Goal: Task Accomplishment & Management: Complete application form

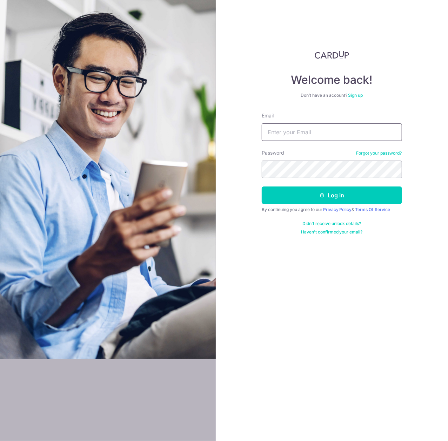
click at [314, 132] on input "Email" at bounding box center [332, 132] width 140 height 18
type input "gpprosg@gmail.com"
click at [262, 187] on button "Log in" at bounding box center [332, 196] width 140 height 18
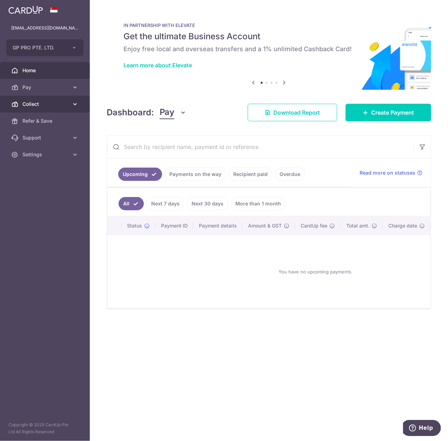
click at [65, 106] on span "Collect" at bounding box center [45, 104] width 46 height 7
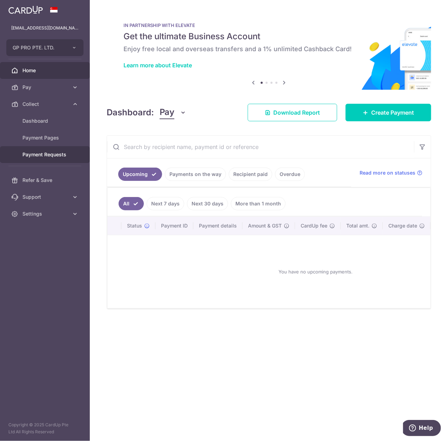
click at [62, 157] on span "Payment Requests" at bounding box center [45, 154] width 46 height 7
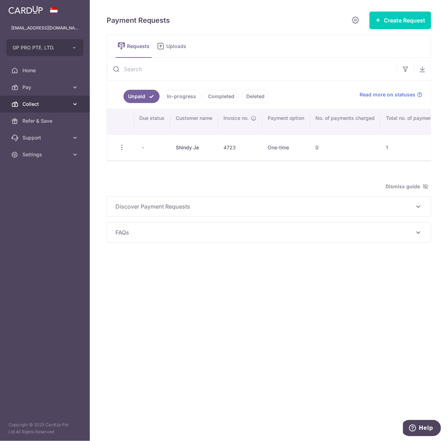
click at [75, 105] on icon at bounding box center [75, 104] width 7 height 7
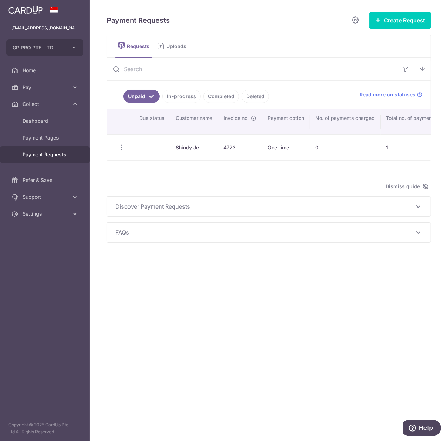
drag, startPoint x: 292, startPoint y: 306, endPoint x: 361, endPoint y: 205, distance: 122.3
click at [293, 306] on div "Payment Requests Create Request Single Request Multiple Requests Requests Uploa…" at bounding box center [269, 220] width 358 height 441
click at [403, 20] on button "Create Request" at bounding box center [400, 21] width 62 height 18
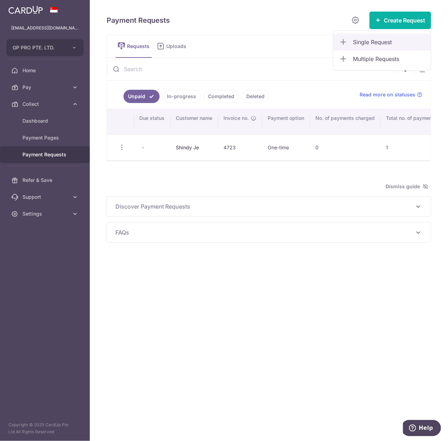
click at [390, 47] on link "Single Request" at bounding box center [382, 42] width 98 height 17
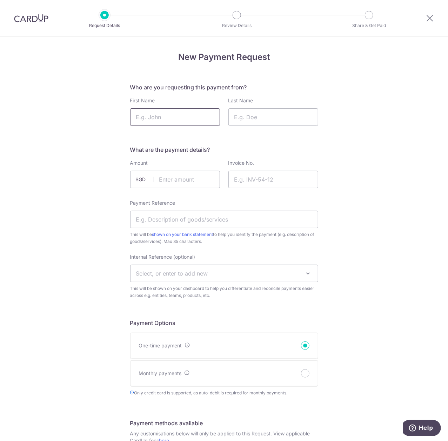
drag, startPoint x: 192, startPoint y: 115, endPoint x: 196, endPoint y: 113, distance: 4.3
click at [192, 115] on input "First Name" at bounding box center [175, 117] width 90 height 18
type input "Shindy"
click at [247, 121] on input "Last Name" at bounding box center [273, 117] width 90 height 18
type input "Je"
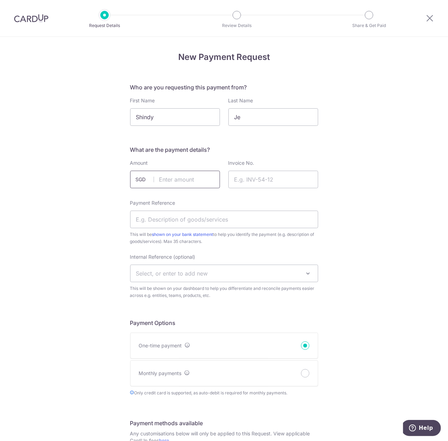
click at [205, 178] on input "text" at bounding box center [175, 180] width 90 height 18
type input "283.40"
click at [253, 179] on input "Invoice No." at bounding box center [273, 180] width 90 height 18
type input "4727"
click at [370, 156] on div "New Payment Request Who are you requesting this payment from? First Name Shindy…" at bounding box center [224, 415] width 448 height 756
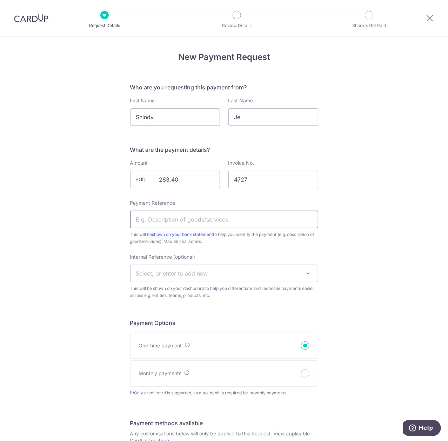
click at [231, 216] on input "Payment Reference" at bounding box center [224, 220] width 188 height 18
click at [382, 214] on div "New Payment Request Who are you requesting this payment from? First Name Shindy…" at bounding box center [224, 415] width 448 height 756
click at [167, 222] on input "Payment Reference" at bounding box center [224, 220] width 188 height 18
drag, startPoint x: 156, startPoint y: 219, endPoint x: 180, endPoint y: 217, distance: 24.0
click at [180, 217] on input "Valley 170 4715" at bounding box center [224, 220] width 188 height 18
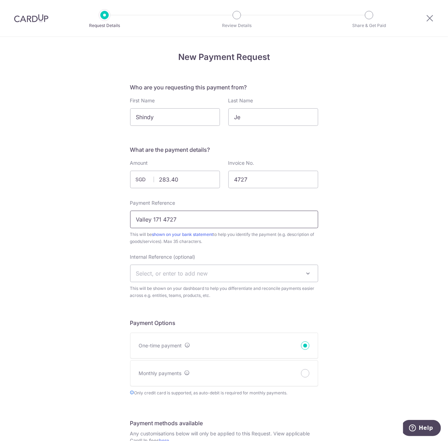
type input "Valley 171 4727"
click at [400, 177] on div "New Payment Request Who are you requesting this payment from? First Name Shindy…" at bounding box center [224, 415] width 448 height 756
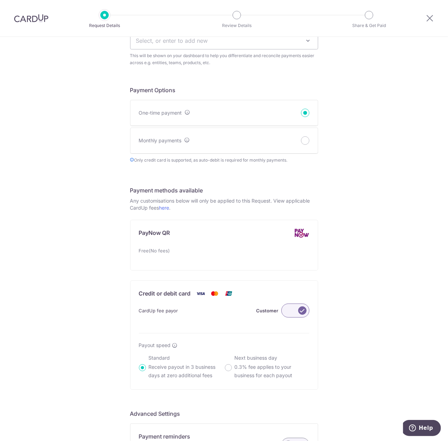
scroll to position [234, 0]
click at [298, 310] on label at bounding box center [295, 310] width 28 height 14
click at [0, 0] on input "Customer" at bounding box center [0, 0] width 0 height 0
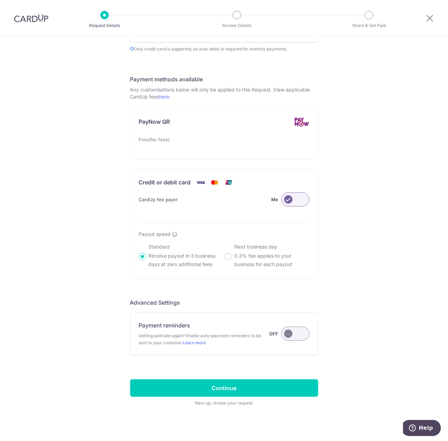
scroll to position [353, 0]
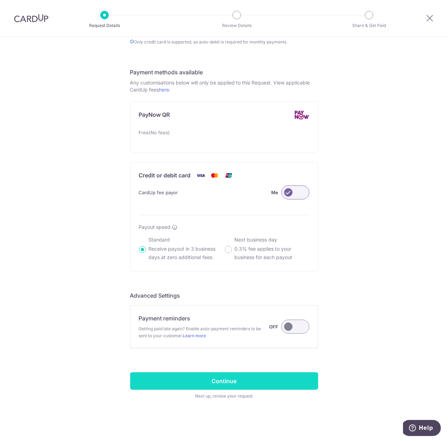
click at [282, 382] on input "Continue" at bounding box center [224, 382] width 188 height 18
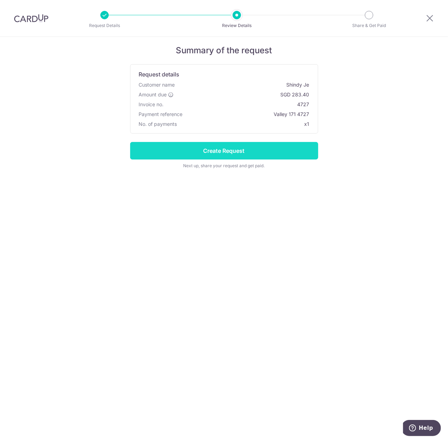
click at [273, 153] on input "Create Request" at bounding box center [224, 151] width 188 height 18
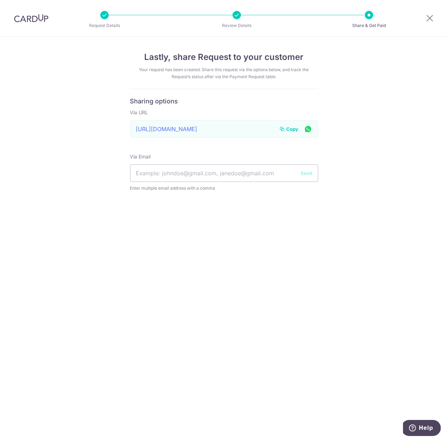
click at [290, 130] on span "Copy" at bounding box center [293, 129] width 12 height 7
click at [430, 17] on icon at bounding box center [430, 18] width 8 height 9
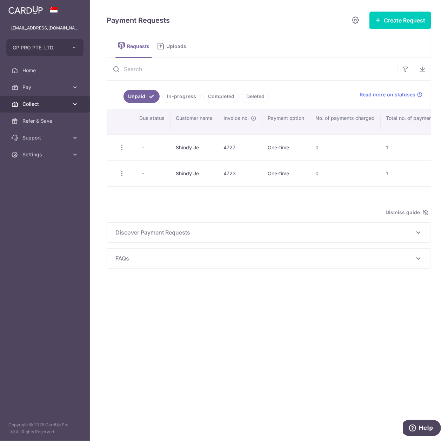
click at [45, 107] on span "Collect" at bounding box center [45, 104] width 46 height 7
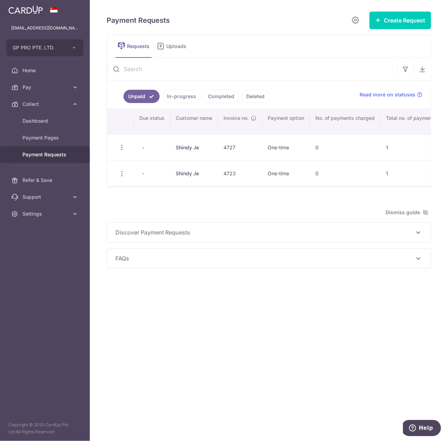
click at [55, 155] on span "Payment Requests" at bounding box center [45, 154] width 46 height 7
click at [398, 22] on button "Create Request" at bounding box center [400, 21] width 62 height 18
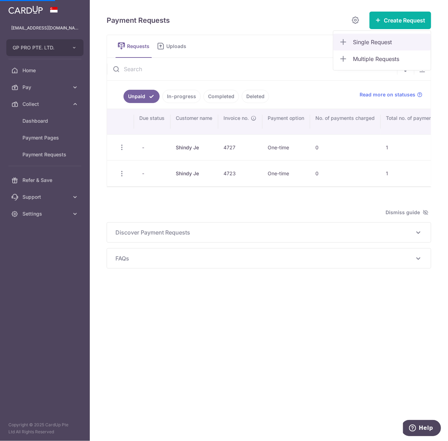
click at [385, 40] on span "Single Request" at bounding box center [389, 42] width 72 height 8
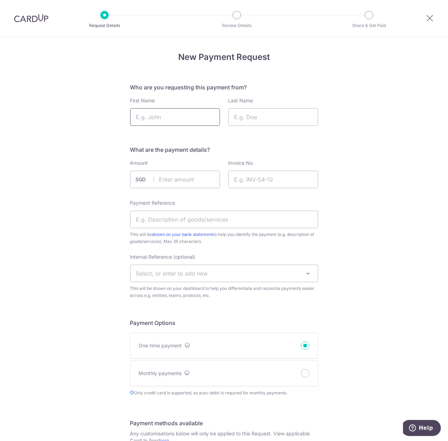
drag, startPoint x: 0, startPoint y: 0, endPoint x: 161, endPoint y: 120, distance: 200.3
click at [160, 121] on input "First Name" at bounding box center [175, 117] width 90 height 18
type input "AeroV"
click at [245, 116] on input "Last Name" at bounding box center [273, 117] width 90 height 18
drag, startPoint x: 181, startPoint y: 121, endPoint x: 44, endPoint y: 115, distance: 137.0
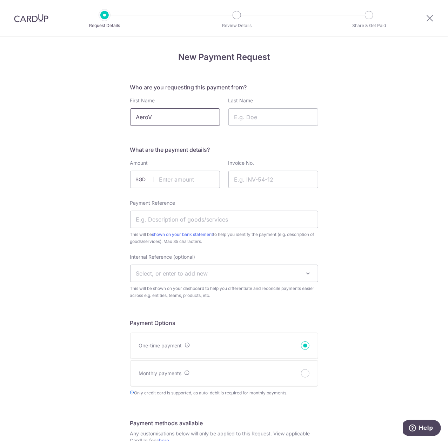
click at [44, 115] on div "New Payment Request Who are you requesting this payment from? First Name AeroV …" at bounding box center [224, 415] width 448 height 756
type input "Brian"
click at [241, 120] on input "Last Name" at bounding box center [273, 117] width 90 height 18
type input "Chung"
click at [201, 180] on input "text" at bounding box center [175, 180] width 90 height 18
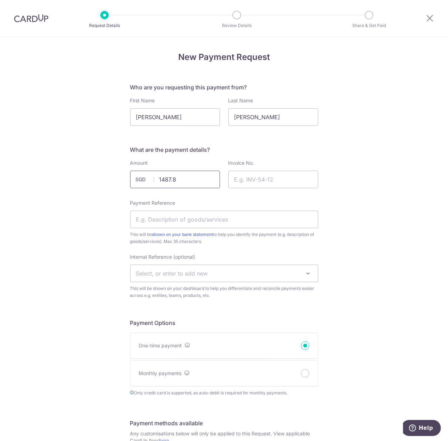
type input "1487.85"
click at [268, 180] on input "Invoice No." at bounding box center [273, 180] width 90 height 18
type input "4725"
click at [201, 220] on input "Payment Reference" at bounding box center [224, 220] width 188 height 18
drag, startPoint x: 170, startPoint y: 219, endPoint x: 190, endPoint y: 218, distance: 20.0
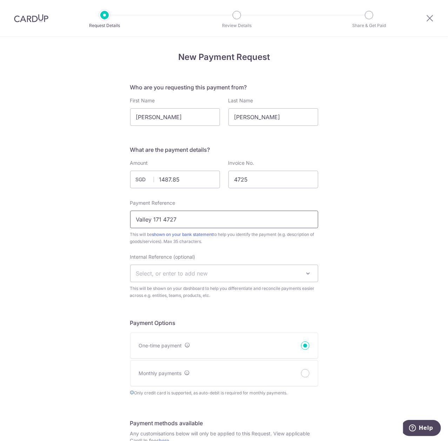
click at [190, 218] on input "Valley 171 4727" at bounding box center [224, 220] width 188 height 18
type input "Valley 171 4725"
click at [88, 249] on div "New Payment Request Who are you requesting this payment from? First Name Brian …" at bounding box center [224, 415] width 448 height 756
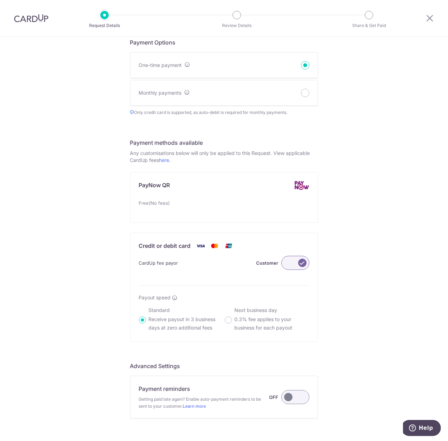
click at [289, 264] on label at bounding box center [295, 263] width 28 height 14
click at [0, 0] on input "Customer" at bounding box center [0, 0] width 0 height 0
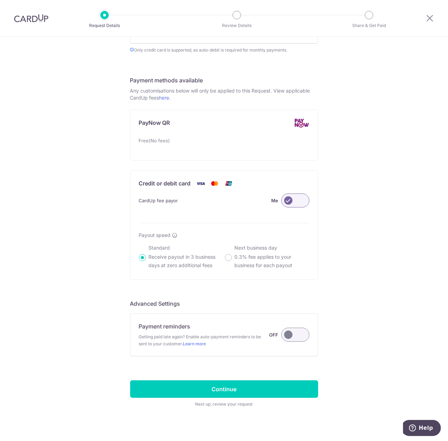
scroll to position [353, 0]
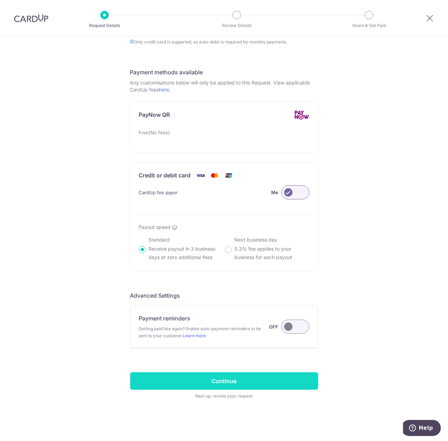
click at [247, 380] on input "Continue" at bounding box center [224, 382] width 188 height 18
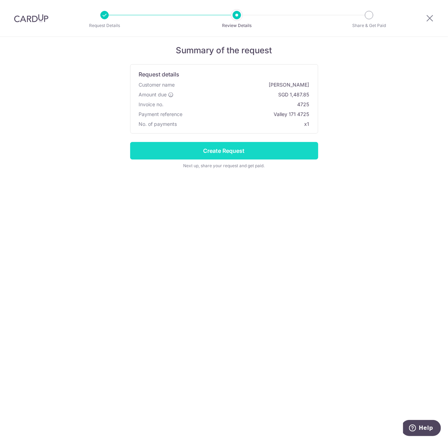
click at [255, 152] on input "Create Request" at bounding box center [224, 151] width 188 height 18
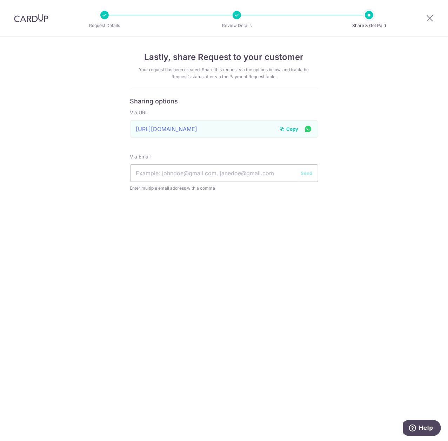
click at [284, 127] on icon at bounding box center [283, 129] width 6 height 6
